Goal: Information Seeking & Learning: Learn about a topic

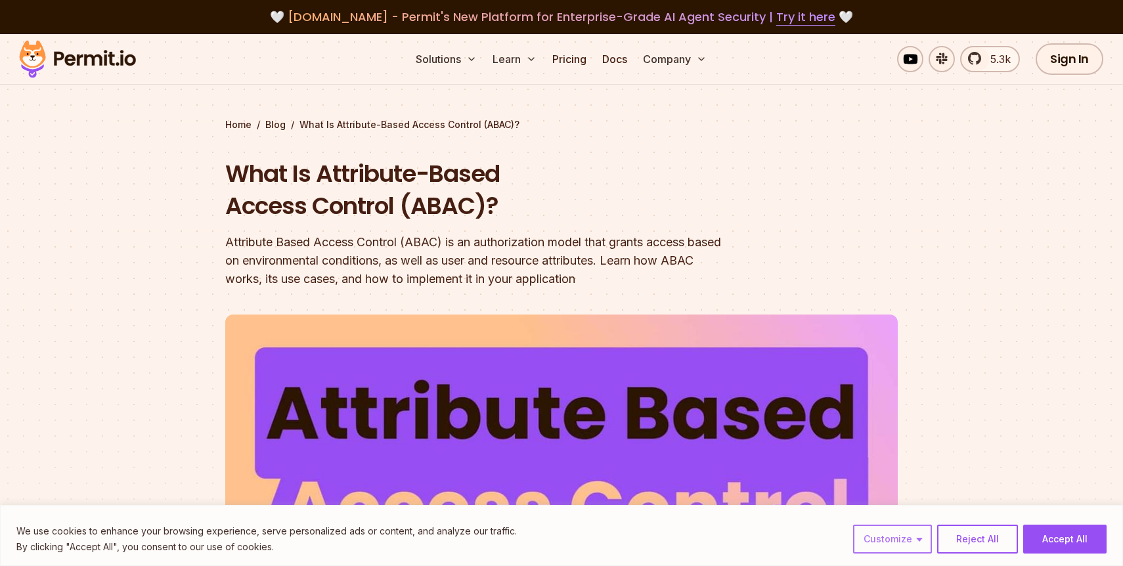
click at [900, 539] on button "Customize" at bounding box center [892, 539] width 79 height 29
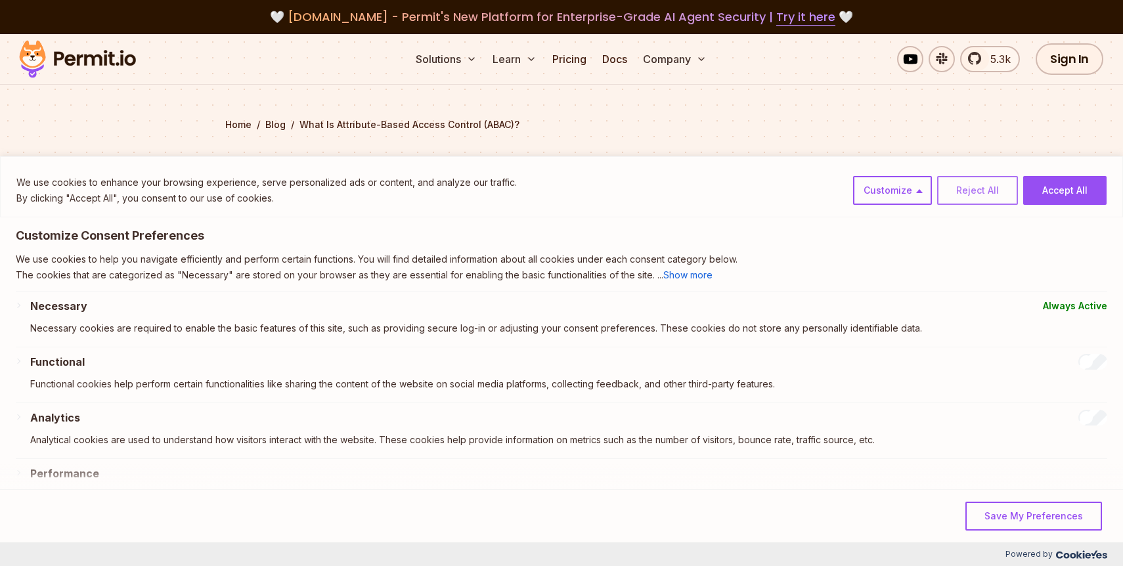
click at [959, 187] on button "Reject All" at bounding box center [977, 190] width 81 height 29
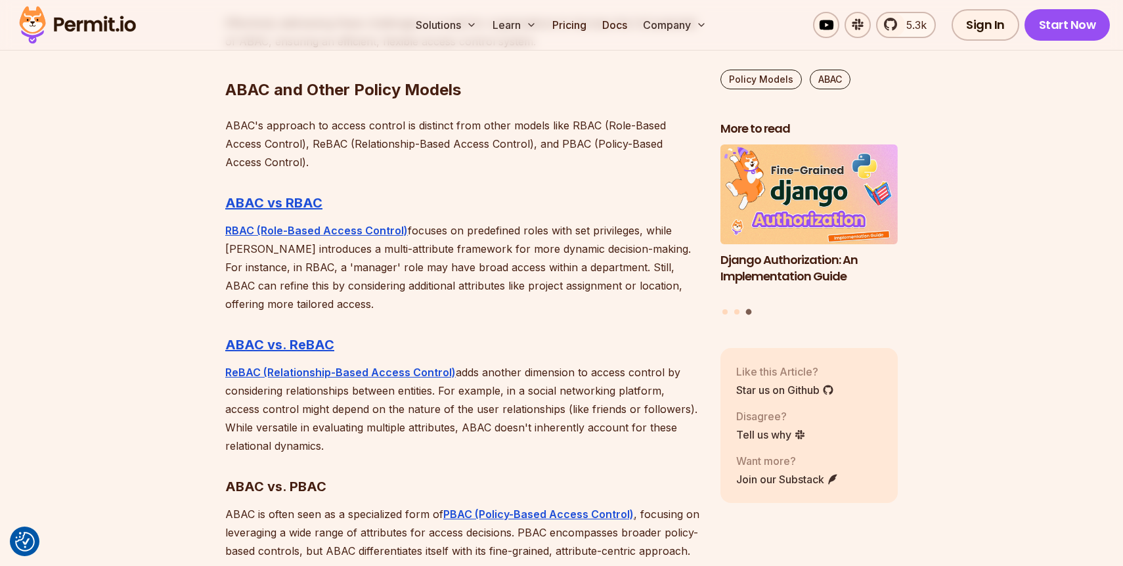
scroll to position [3830, 0]
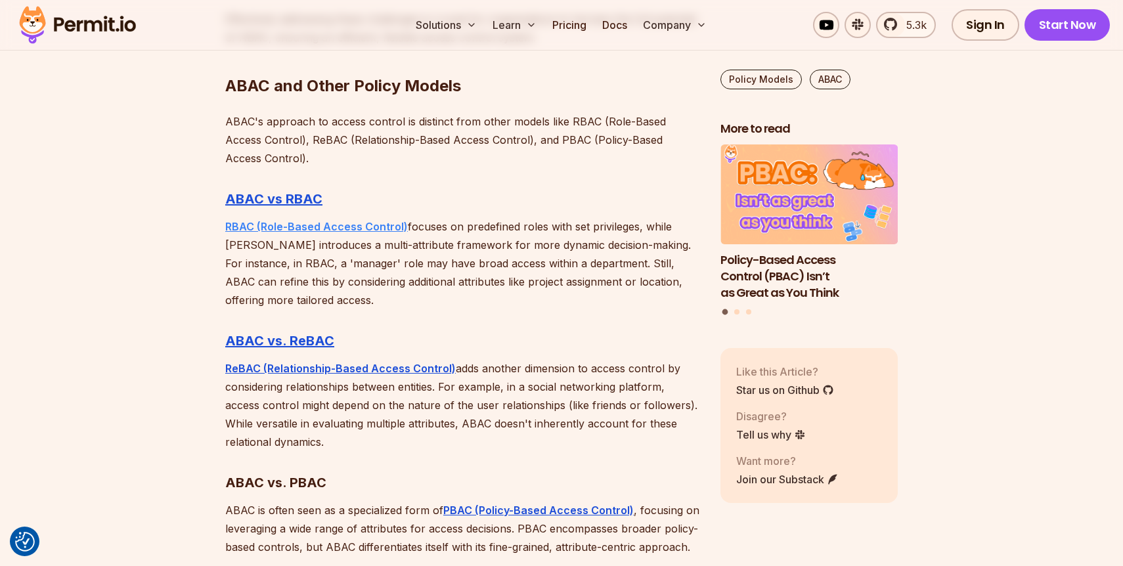
click at [286, 220] on strong "RBAC (Role-Based Access Control)" at bounding box center [316, 226] width 183 height 13
click at [277, 191] on strong "ABAC vs RBAC" at bounding box center [273, 199] width 97 height 16
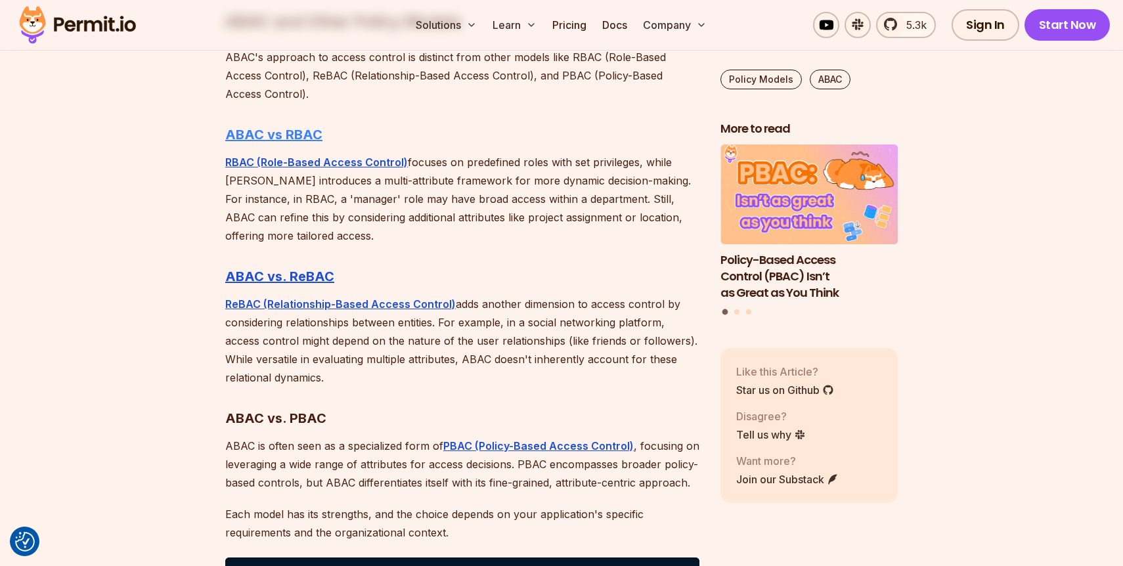
scroll to position [3911, 0]
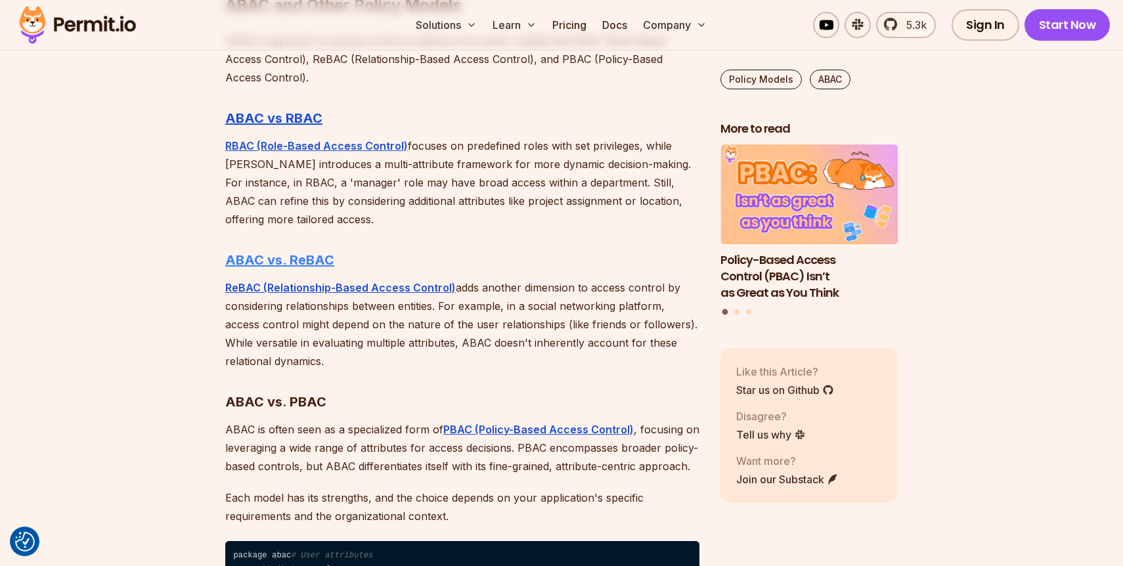
click at [264, 252] on strong "ABAC vs. ReBAC" at bounding box center [279, 260] width 109 height 16
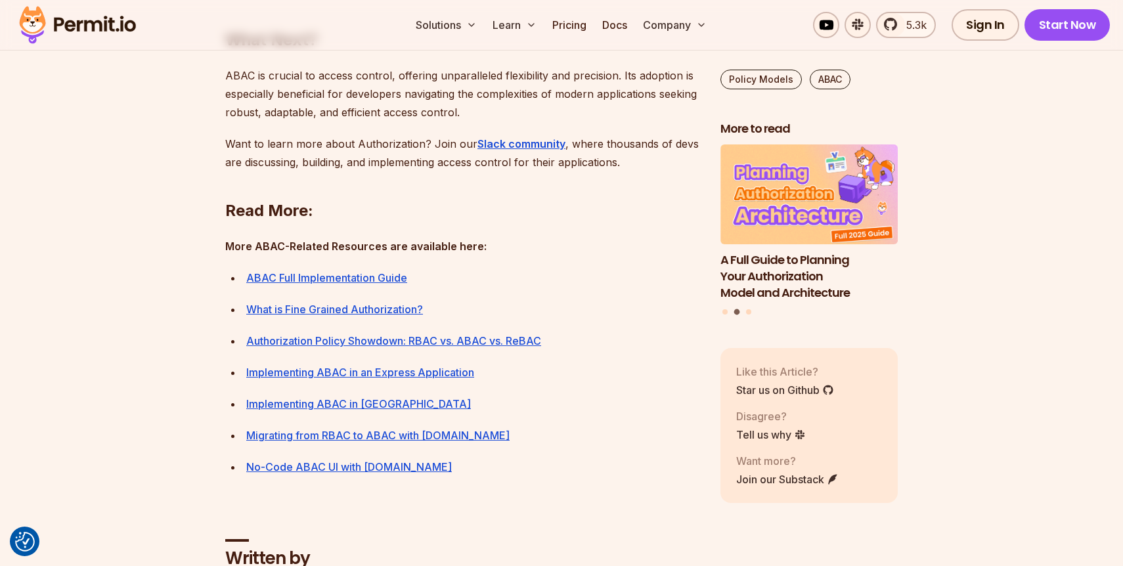
scroll to position [5733, 0]
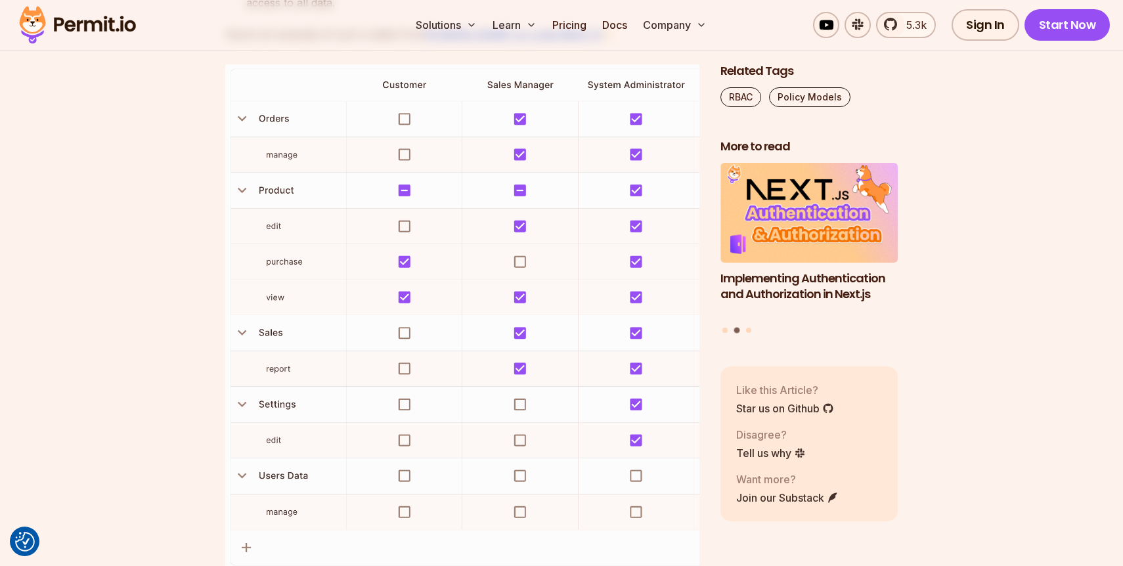
scroll to position [2054, 0]
click at [304, 327] on img at bounding box center [462, 318] width 474 height 506
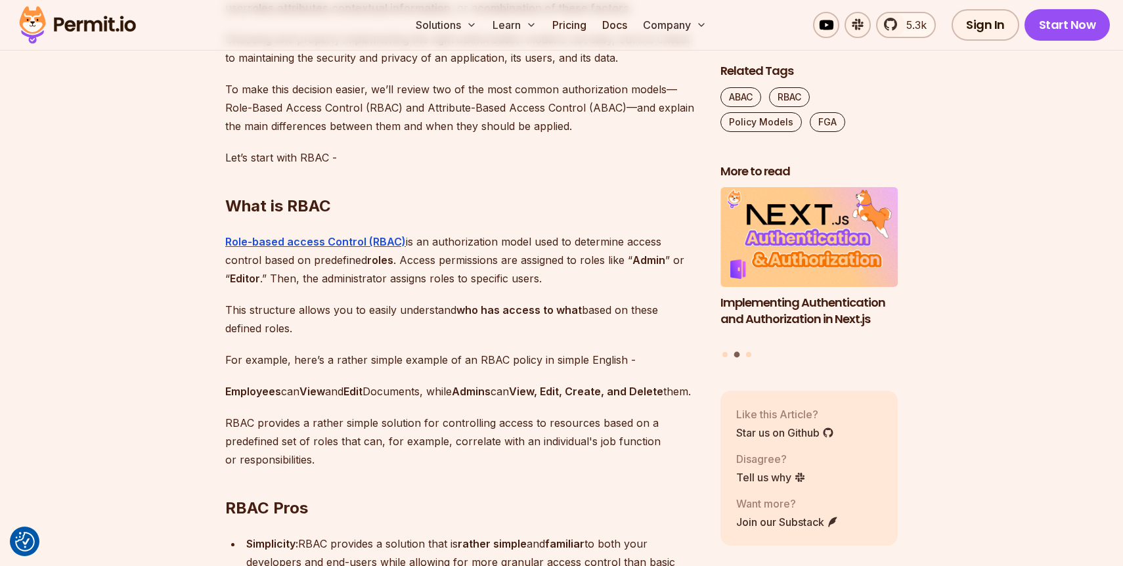
click at [304, 327] on p "This structure allows you to easily understand who has access to what based on …" at bounding box center [462, 319] width 474 height 37
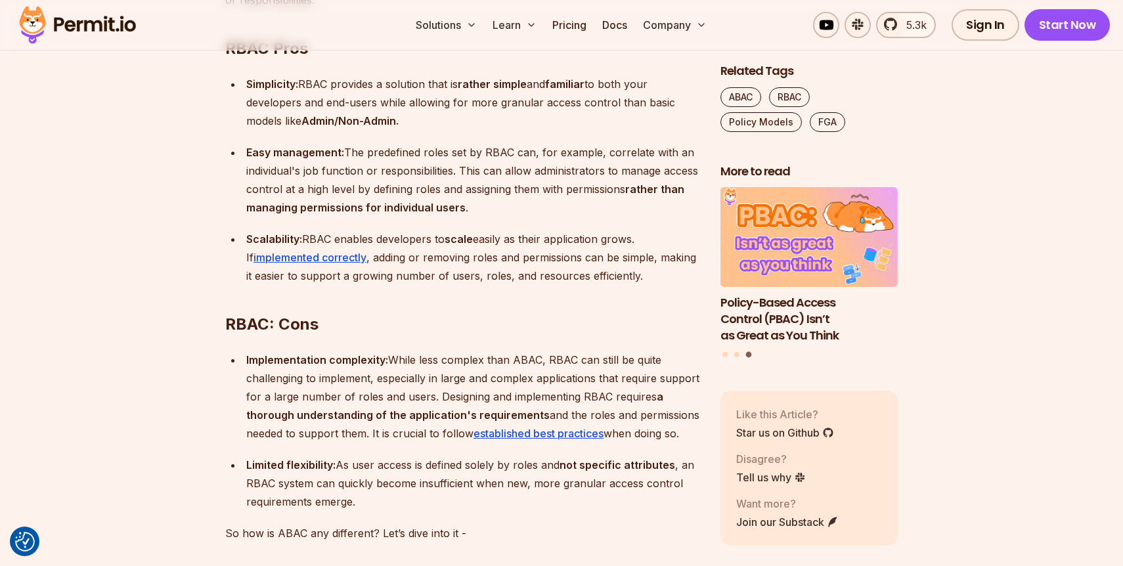
scroll to position [1332, 0]
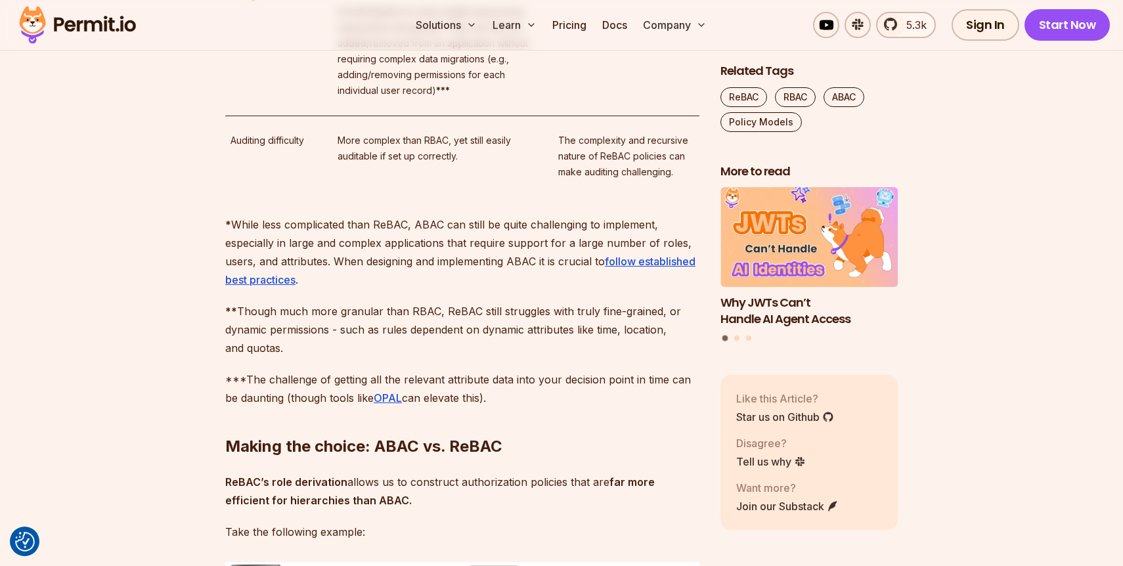
scroll to position [4019, 0]
